Goal: Transaction & Acquisition: Book appointment/travel/reservation

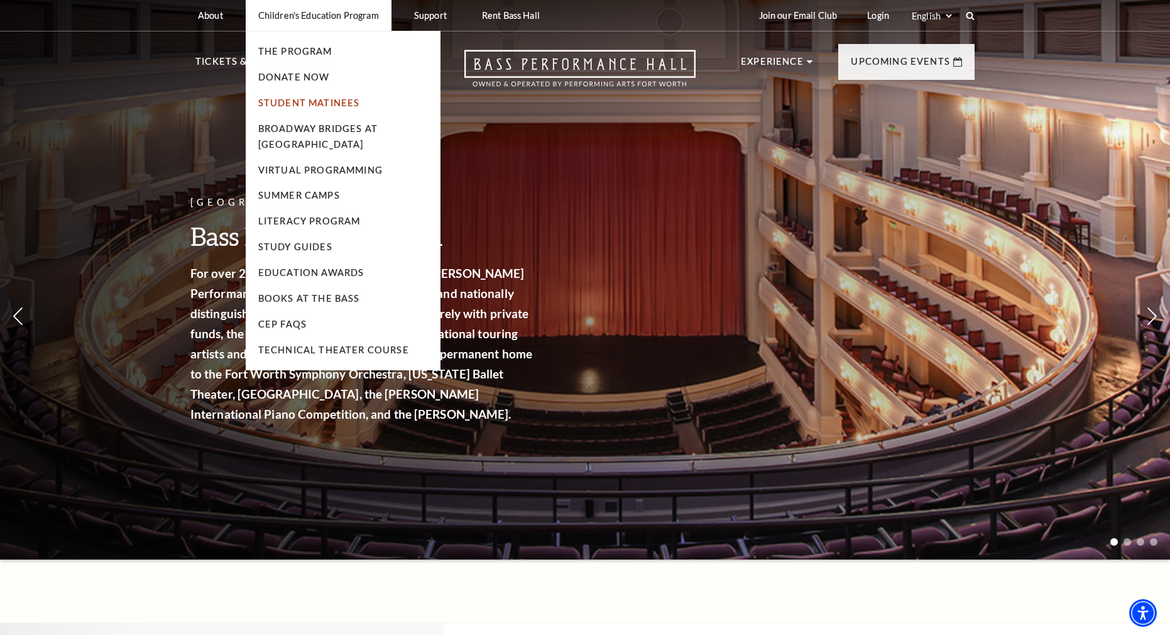
click at [333, 101] on link "Student Matinees" at bounding box center [309, 102] width 102 height 11
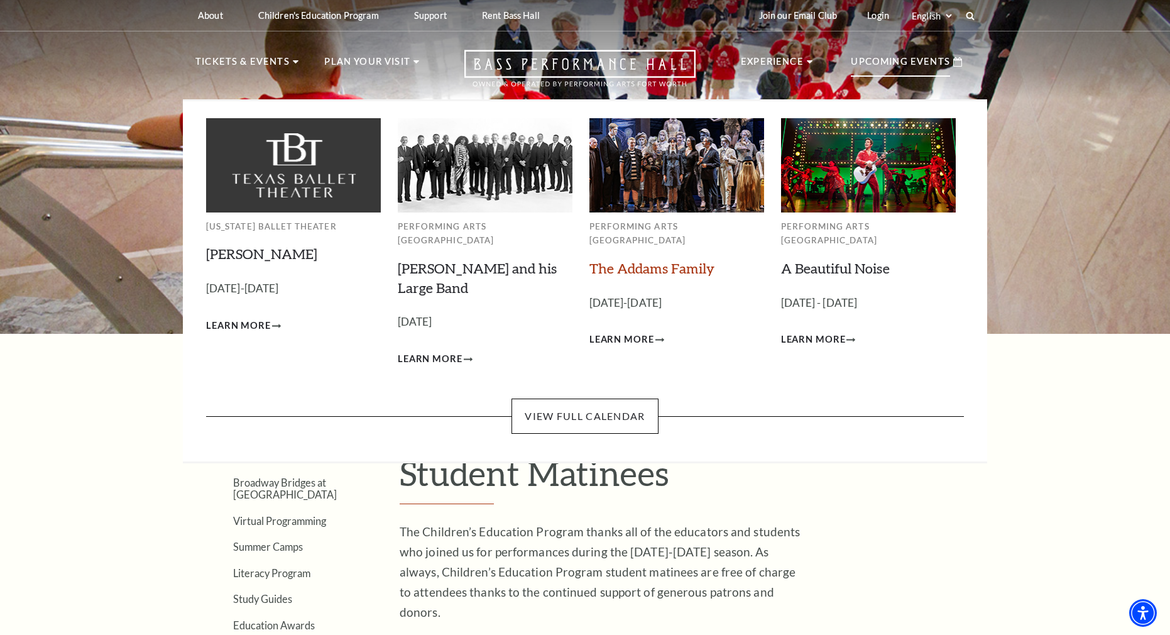
click at [655, 260] on link "The Addams Family" at bounding box center [651, 268] width 125 height 17
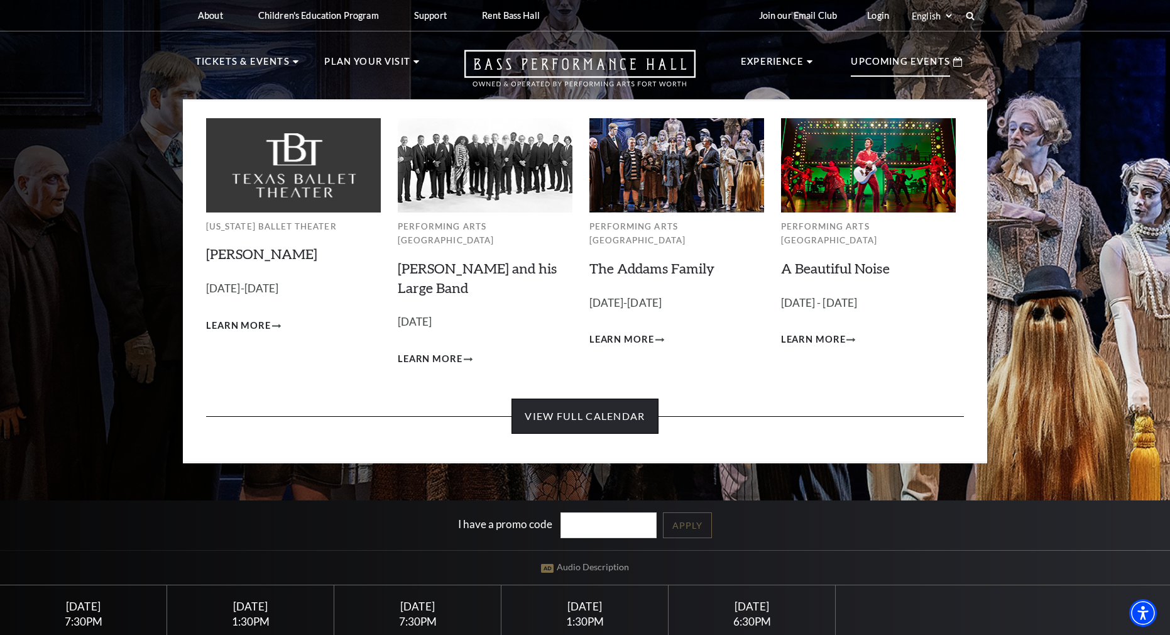
click at [595, 408] on link "View Full Calendar" at bounding box center [584, 415] width 146 height 35
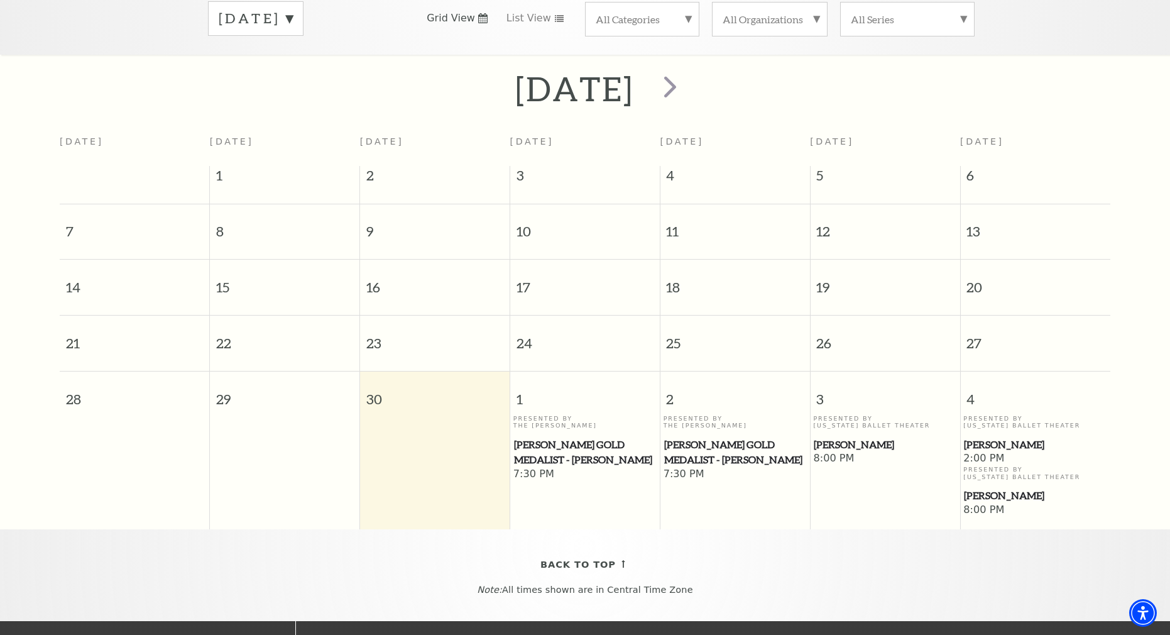
scroll to position [237, 0]
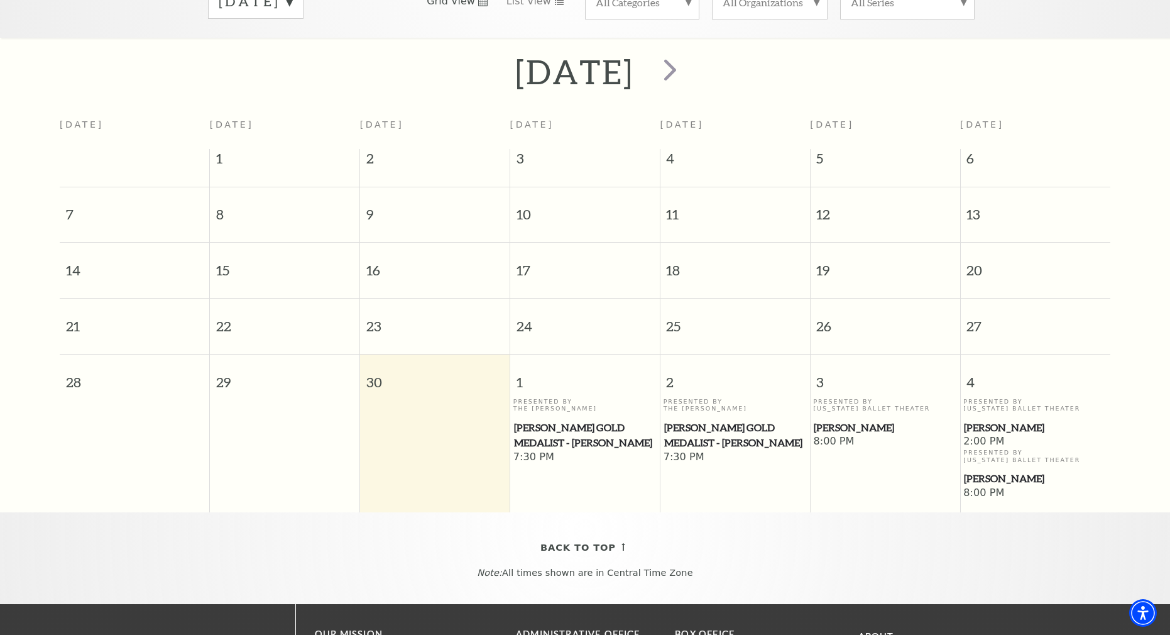
click at [997, 420] on span "[PERSON_NAME]" at bounding box center [1035, 428] width 143 height 16
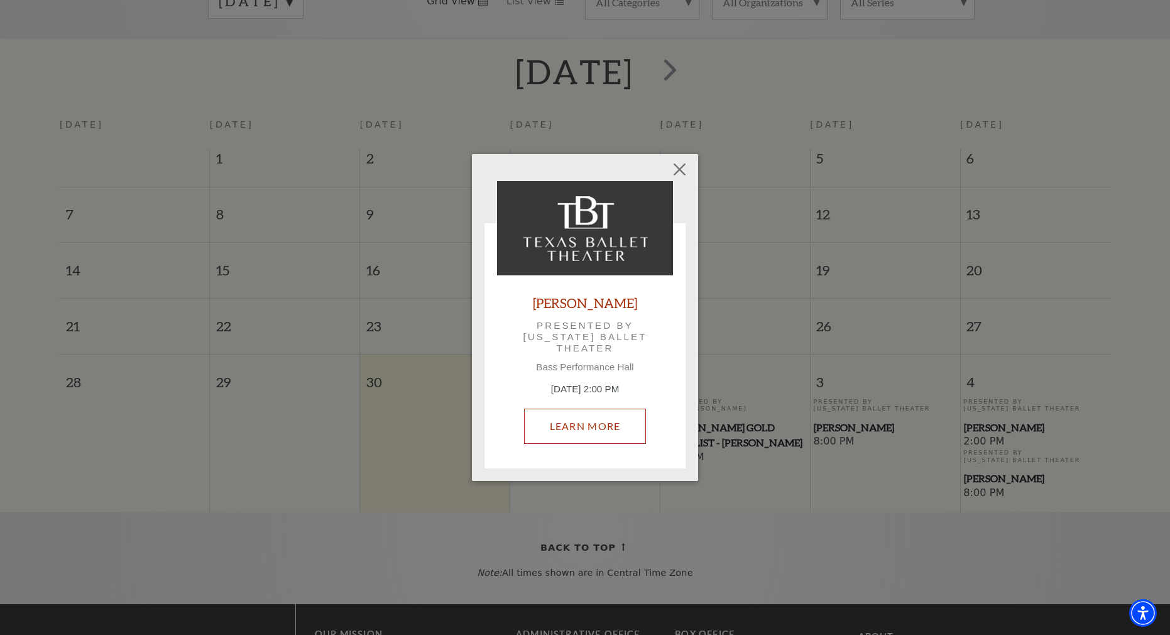
click at [581, 424] on link "Learn More" at bounding box center [585, 425] width 123 height 35
